Goal: Information Seeking & Learning: Check status

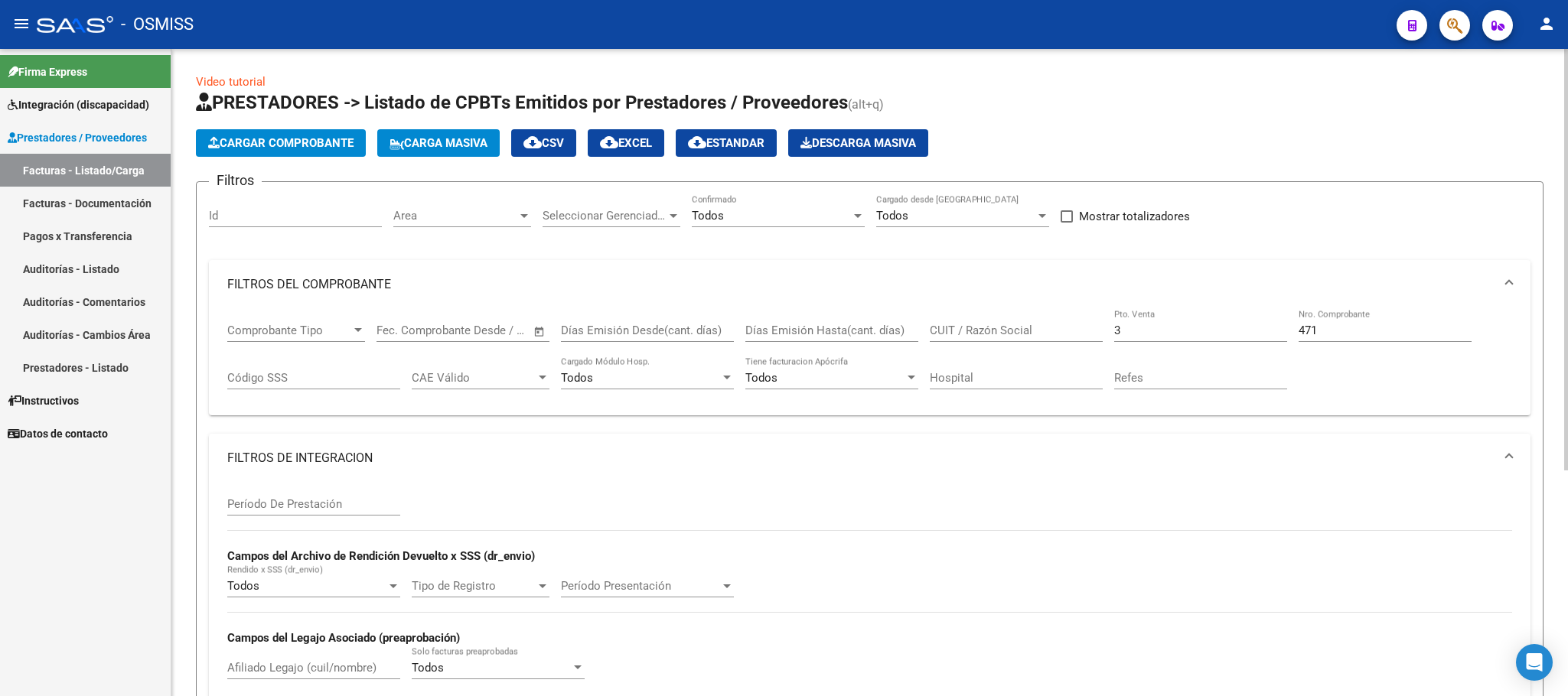
scroll to position [0, 1125]
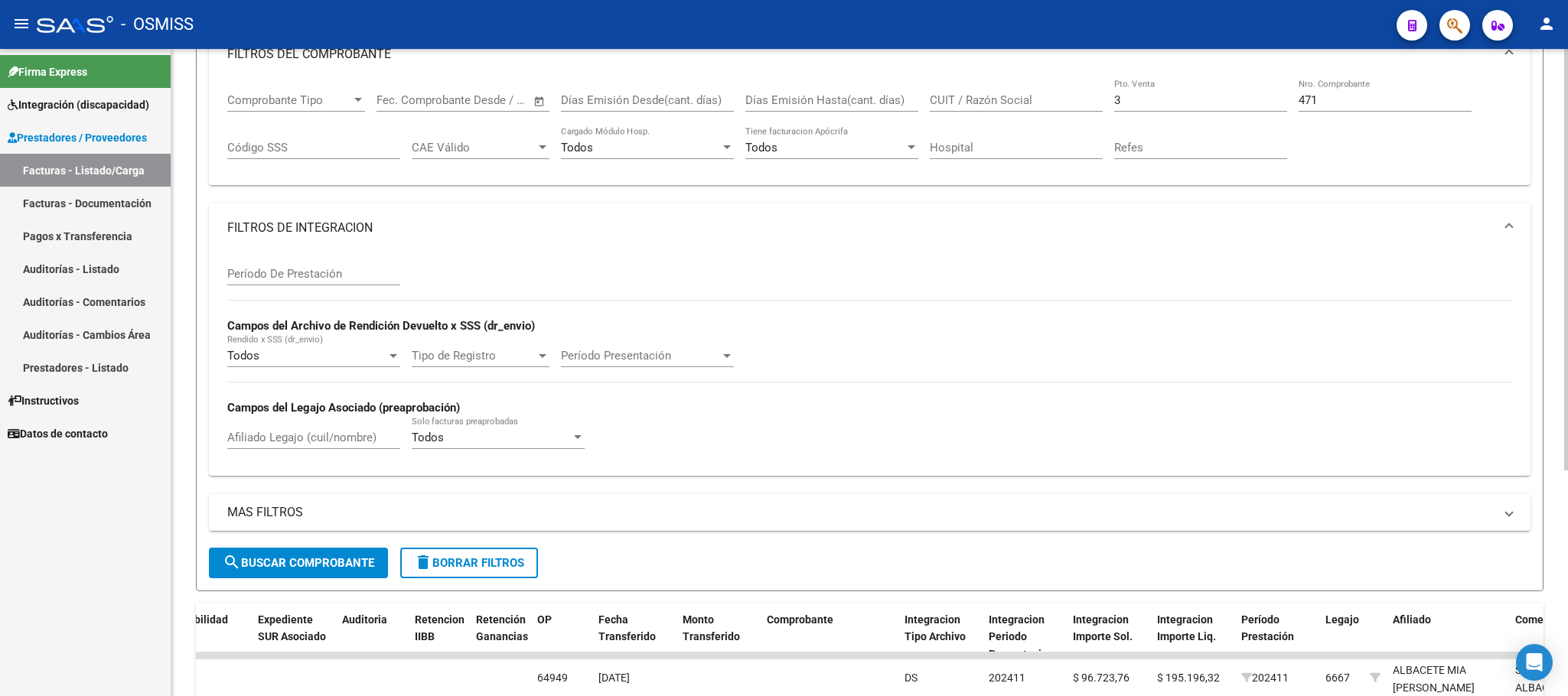
drag, startPoint x: 505, startPoint y: 567, endPoint x: 512, endPoint y: 562, distance: 8.6
click at [506, 567] on span "delete Borrar Filtros" at bounding box center [469, 563] width 111 height 14
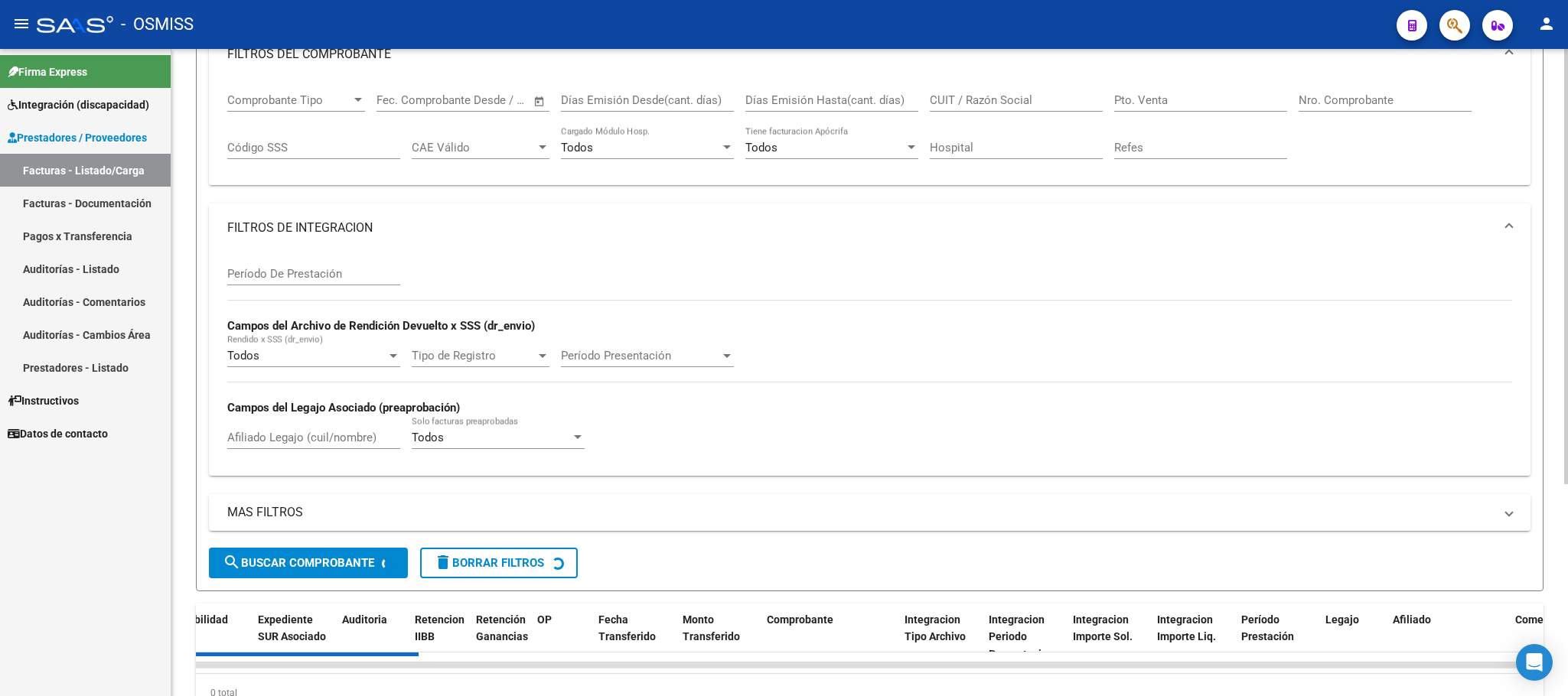
scroll to position [0, 0]
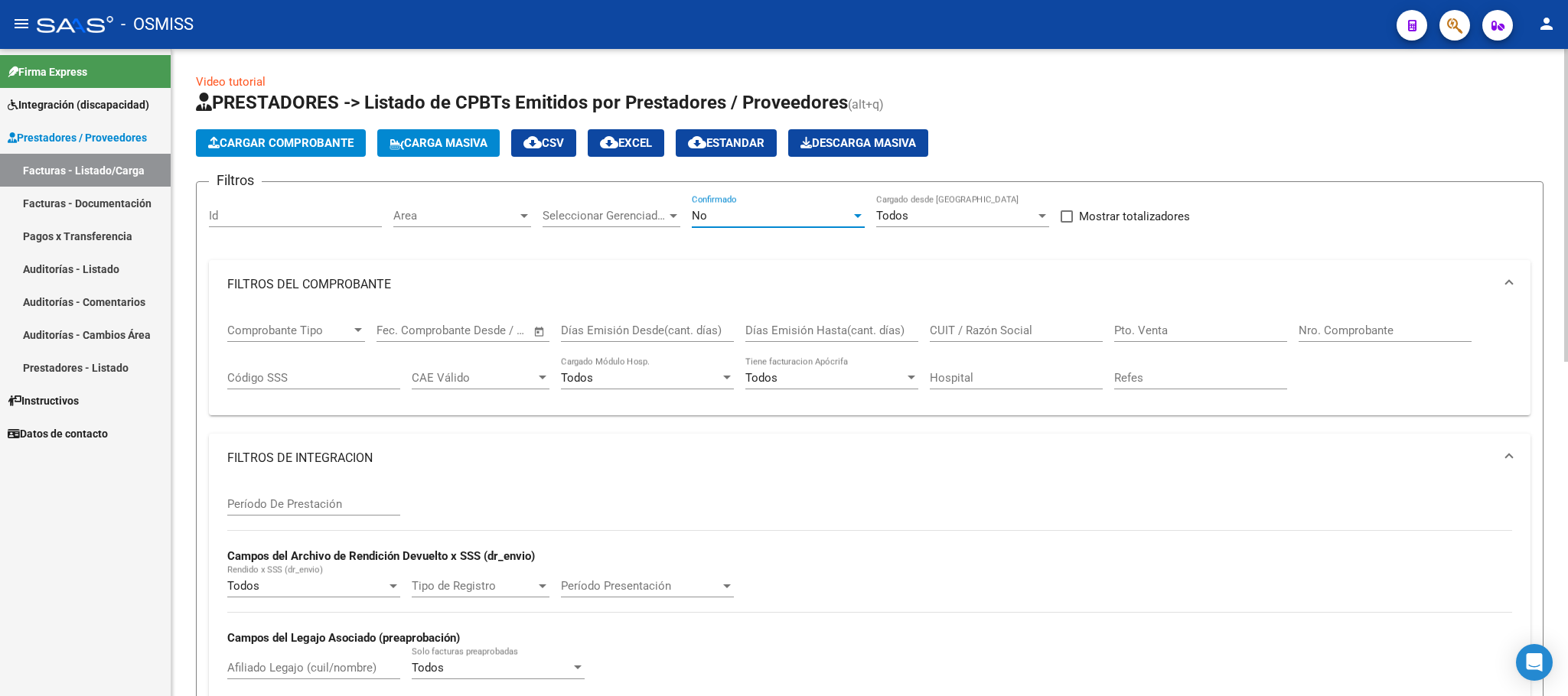
click at [746, 216] on div "No" at bounding box center [771, 216] width 159 height 14
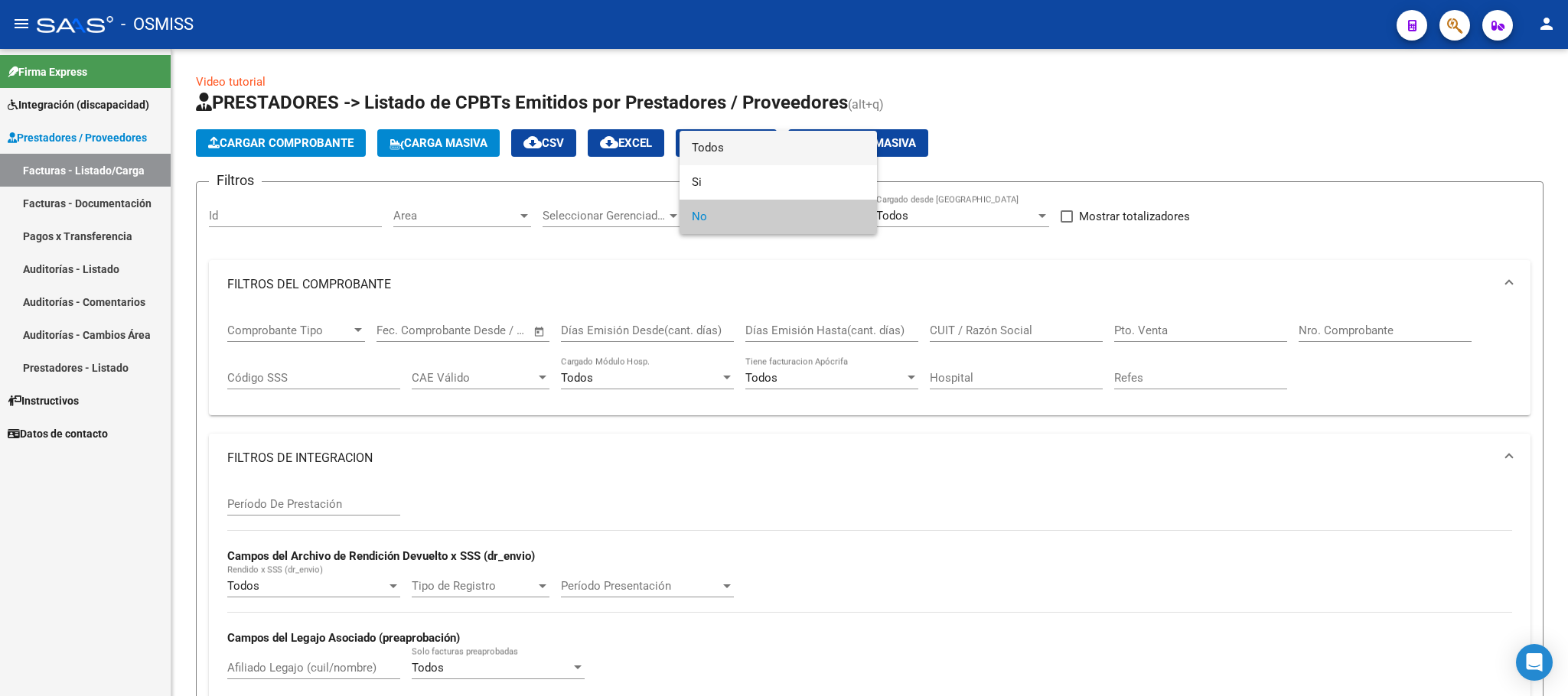
click at [724, 153] on span "Todos" at bounding box center [778, 148] width 173 height 34
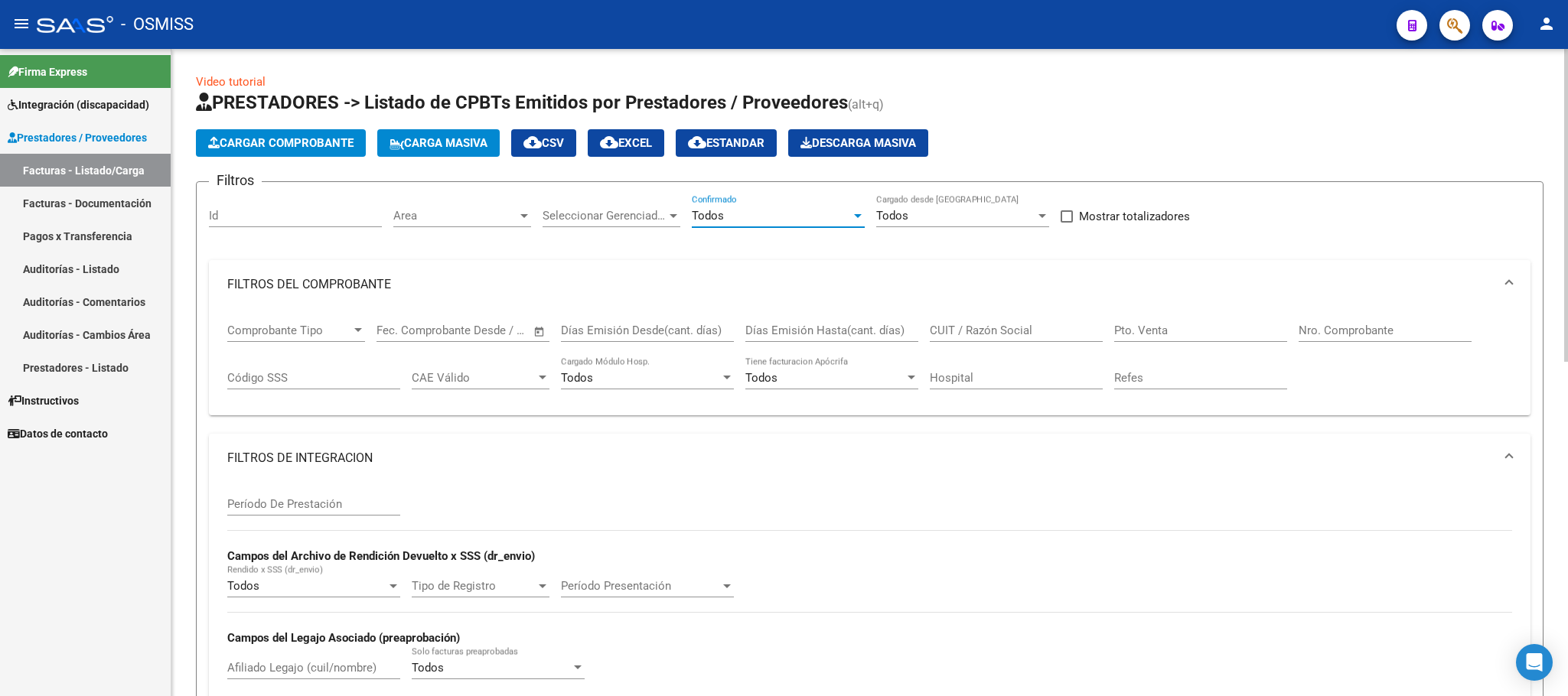
click at [265, 671] on input "Afiliado Legajo (cuil/nombre)" at bounding box center [313, 668] width 173 height 14
type input "[PERSON_NAME]"
drag, startPoint x: 287, startPoint y: 666, endPoint x: 177, endPoint y: 668, distance: 110.0
click at [177, 668] on div "Video tutorial PRESTADORES -> Listado de CPBTs Emitidos por Prestadores / Prove…" at bounding box center [870, 706] width 1397 height 1315
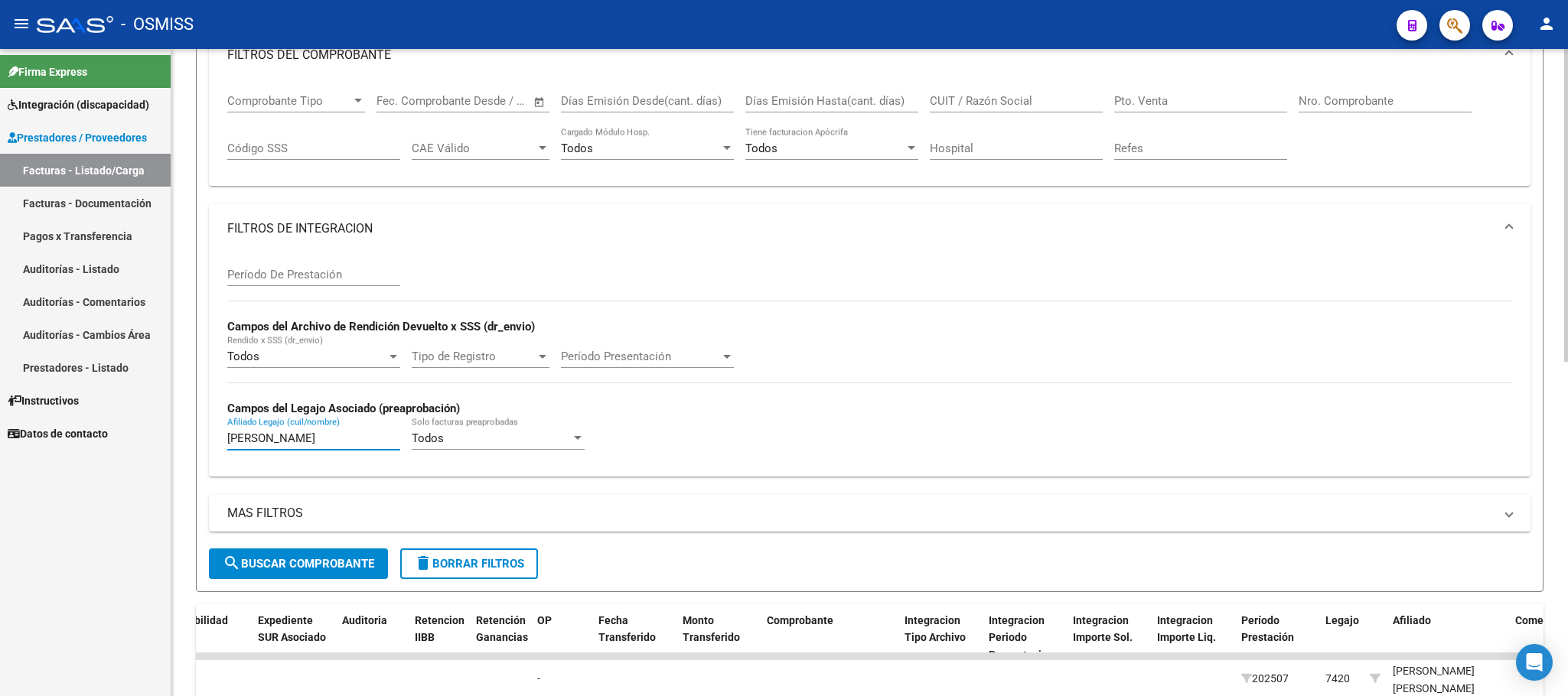
type input "[PERSON_NAME]"
click at [365, 574] on button "search Buscar Comprobante" at bounding box center [298, 563] width 179 height 30
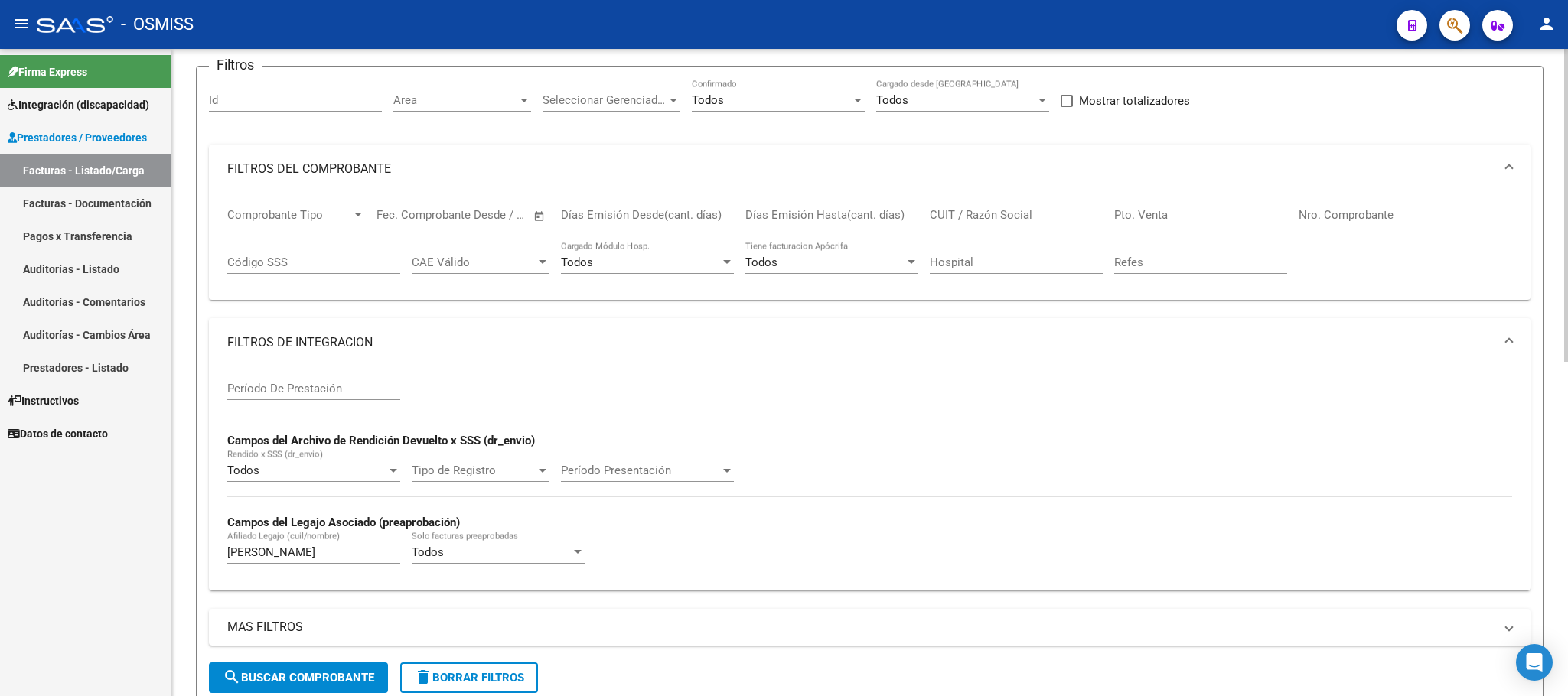
scroll to position [0, 0]
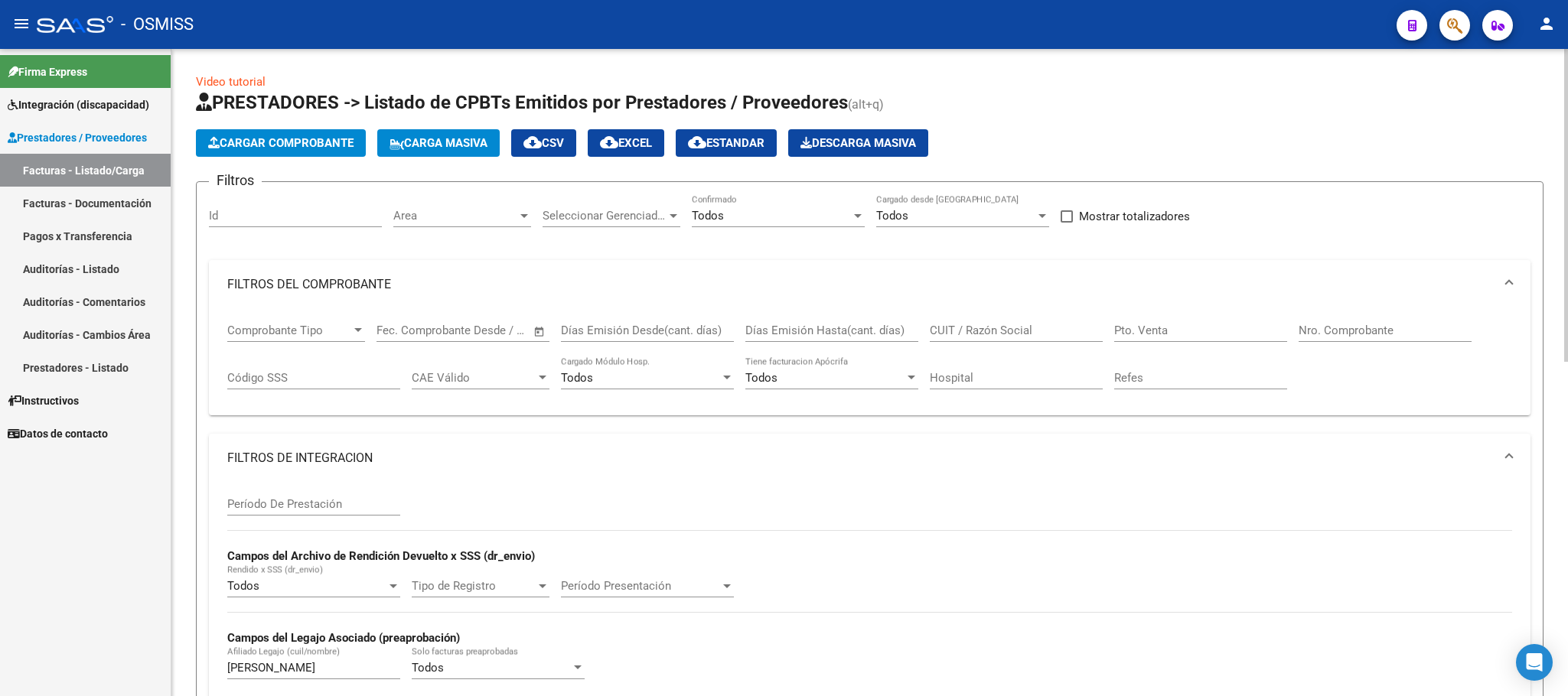
click at [1027, 325] on input "CUIT / Razón Social" at bounding box center [1015, 330] width 173 height 14
paste input "30714969184"
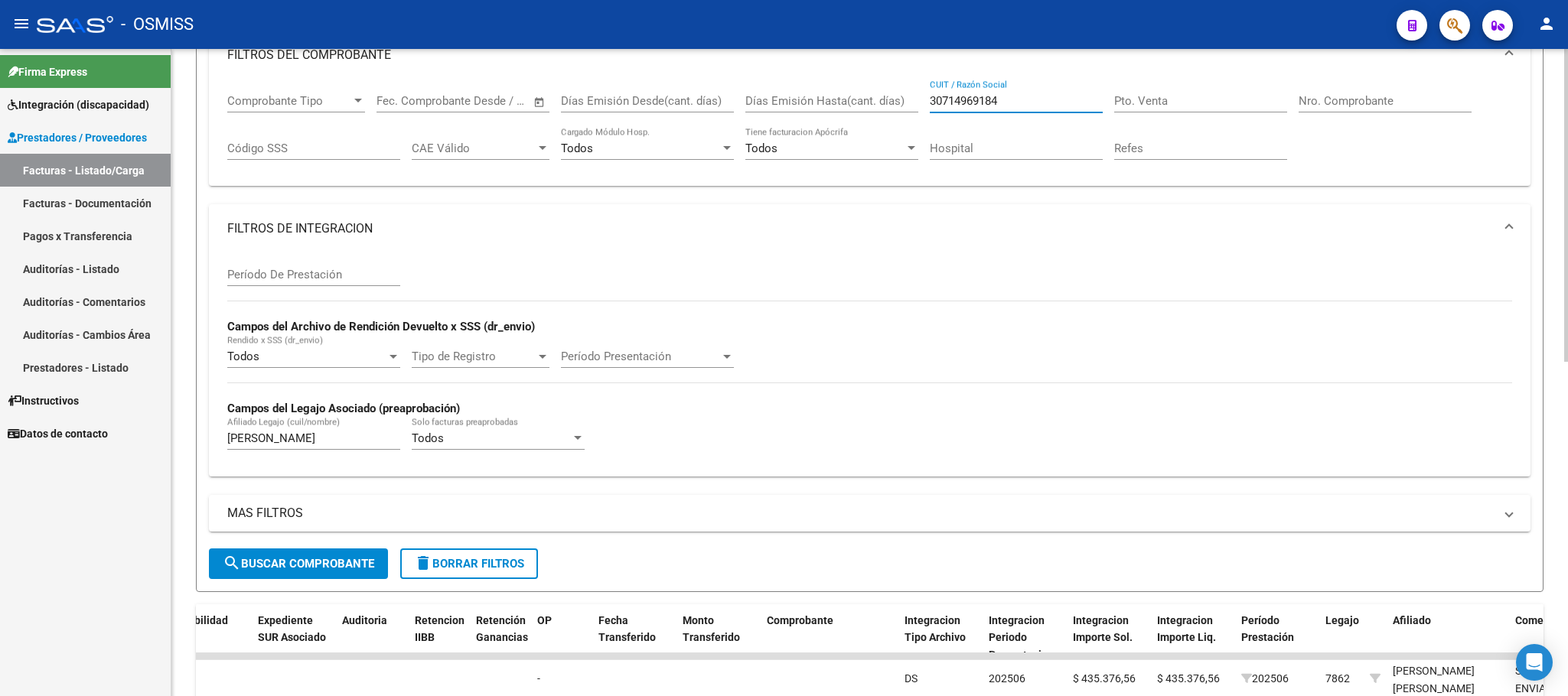
type input "30714969184"
click at [346, 553] on button "search Buscar Comprobante" at bounding box center [298, 563] width 179 height 30
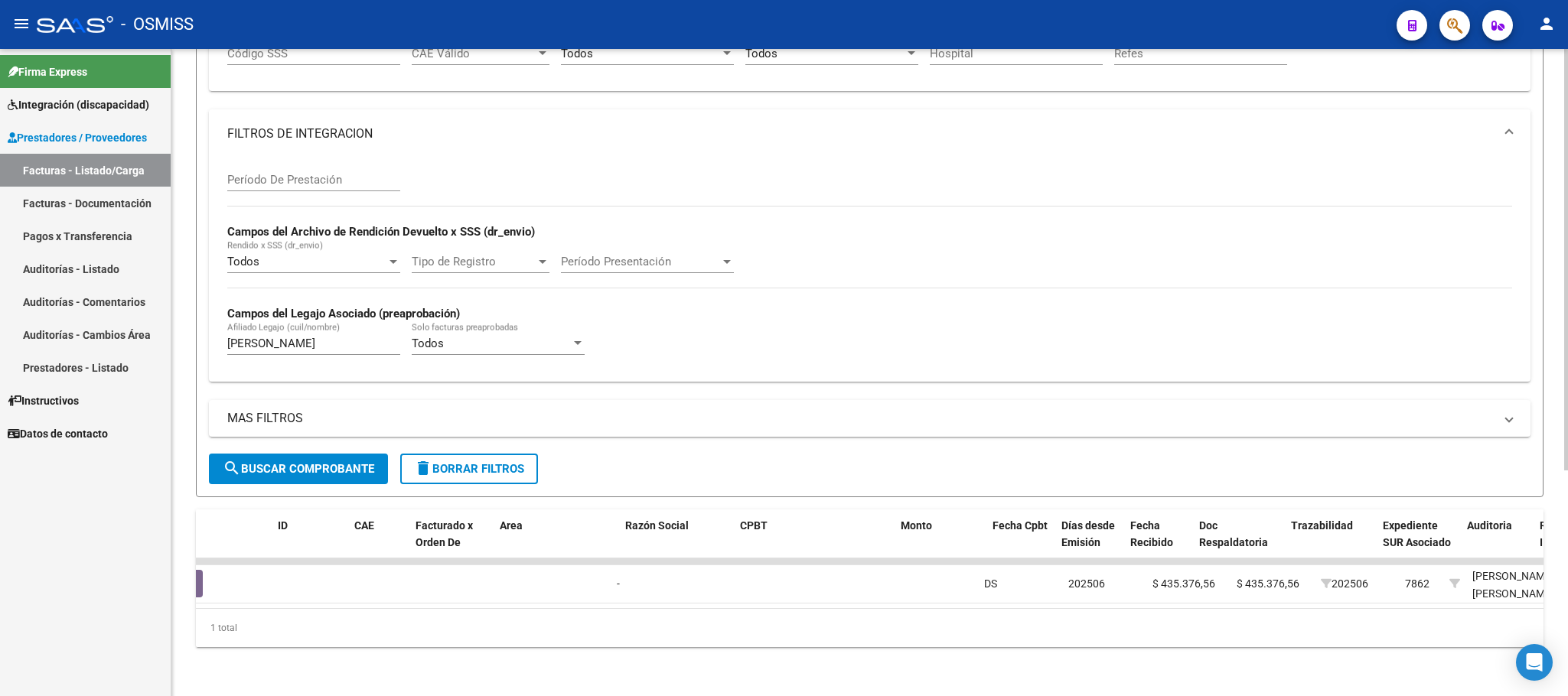
scroll to position [0, 0]
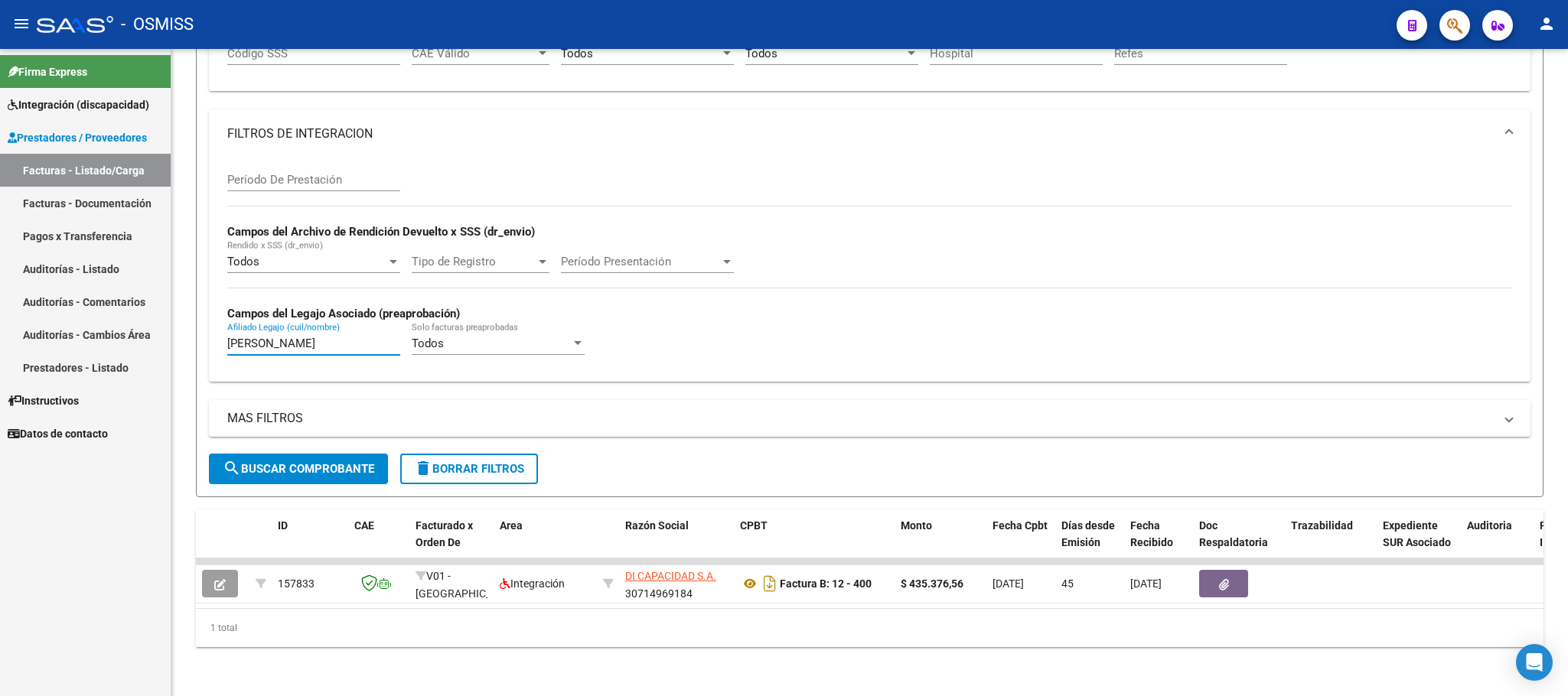
drag, startPoint x: 290, startPoint y: 322, endPoint x: 150, endPoint y: 296, distance: 142.4
click at [150, 314] on mat-sidenav-container "Firma Express Integración (discapacidad) Legajos Prestadores / Proveedores Fact…" at bounding box center [784, 372] width 1568 height 647
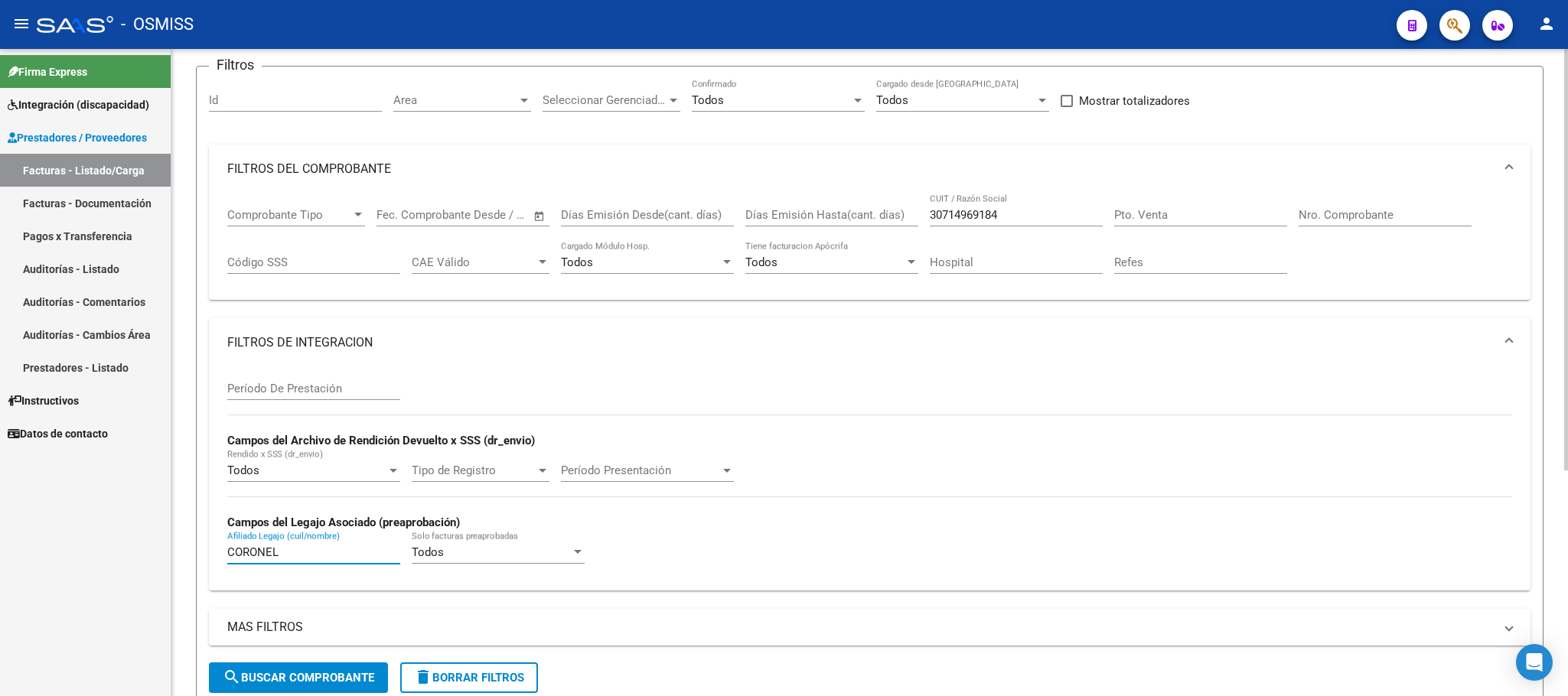
type input "CORONEL"
click at [299, 398] on div "Período De Prestación" at bounding box center [313, 383] width 173 height 33
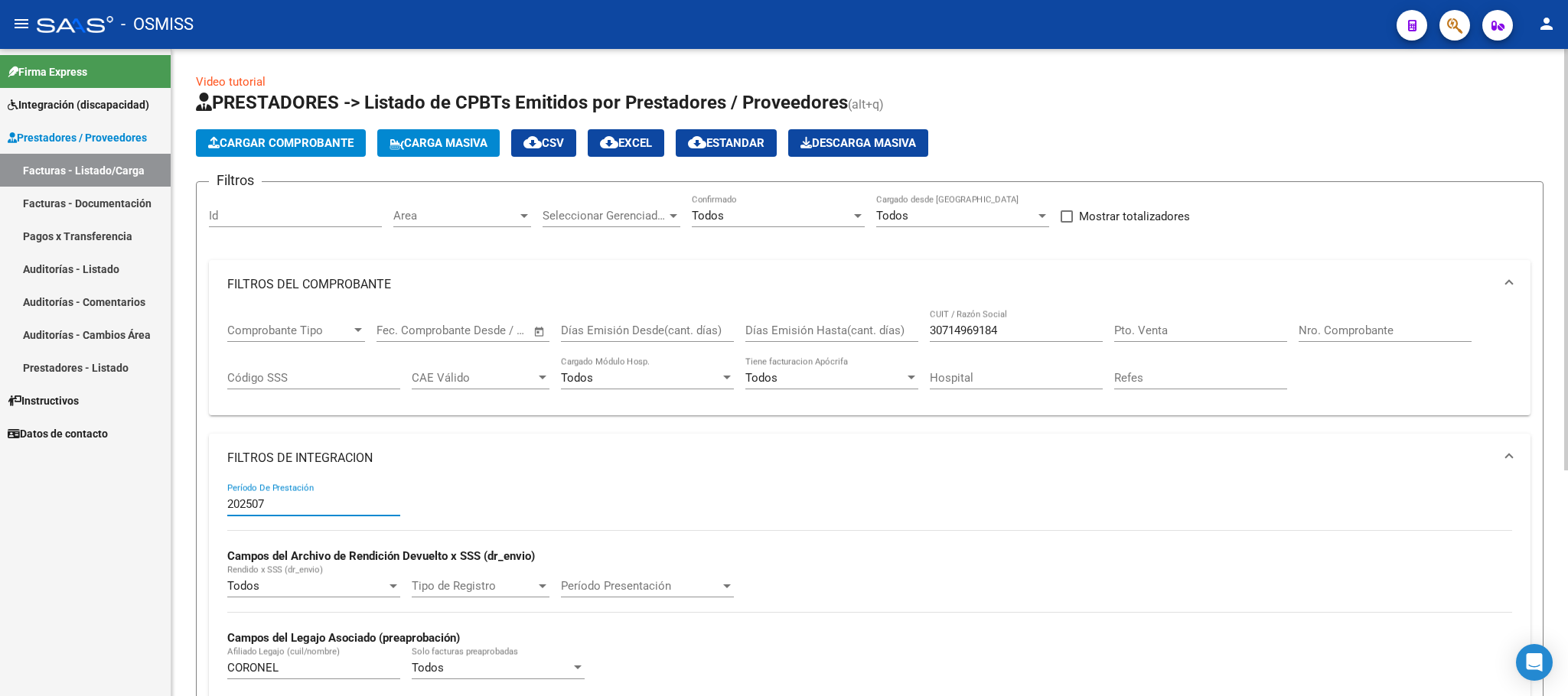
type input "202507"
drag, startPoint x: 1008, startPoint y: 333, endPoint x: 859, endPoint y: 328, distance: 149.1
click at [859, 328] on div "Comprobante Tipo Comprobante Tipo Start date – End date Fec. Comprobante Desde …" at bounding box center [869, 356] width 1284 height 95
